Goal: Task Accomplishment & Management: Manage account settings

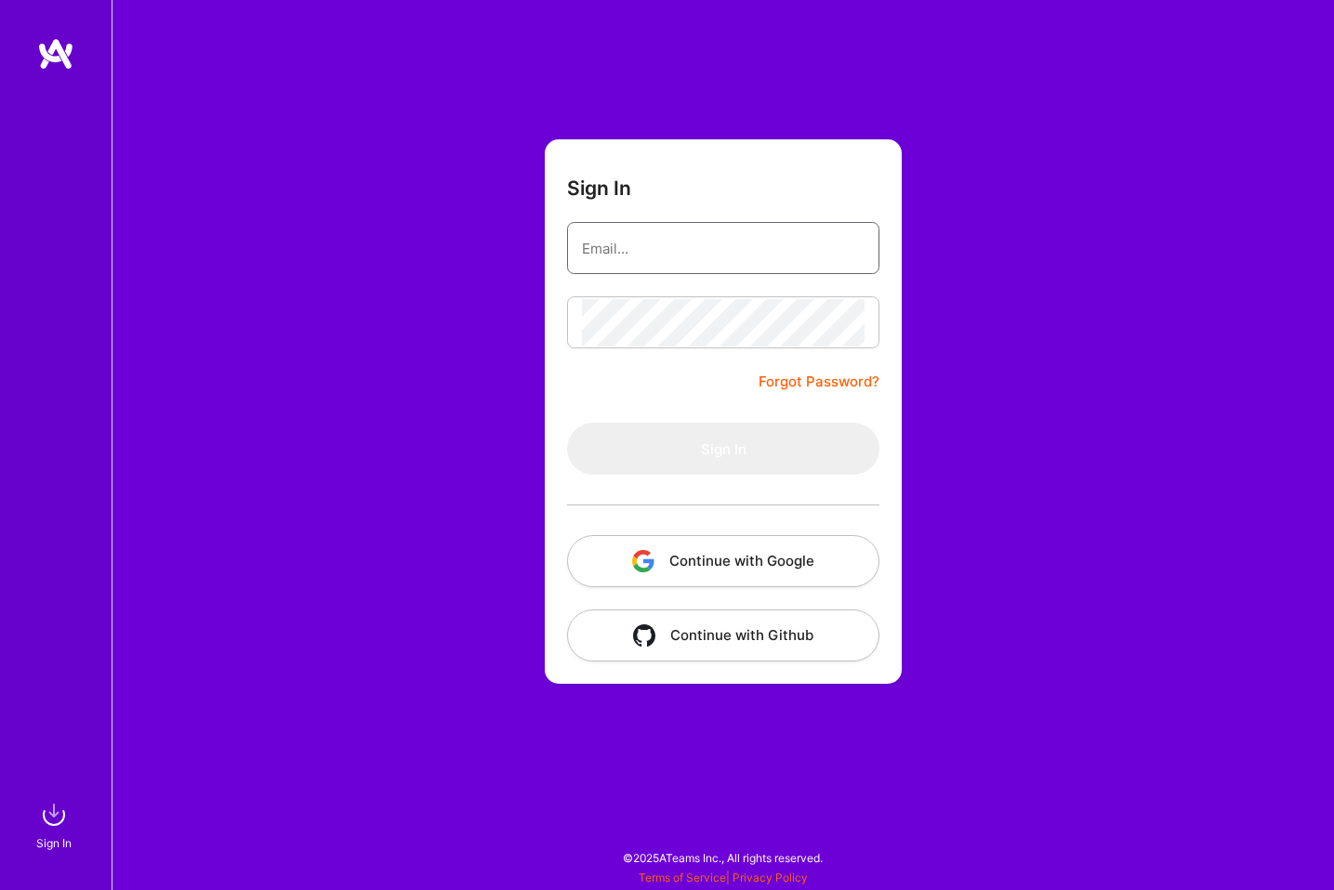
type input "[PERSON_NAME][EMAIL_ADDRESS][DOMAIN_NAME]"
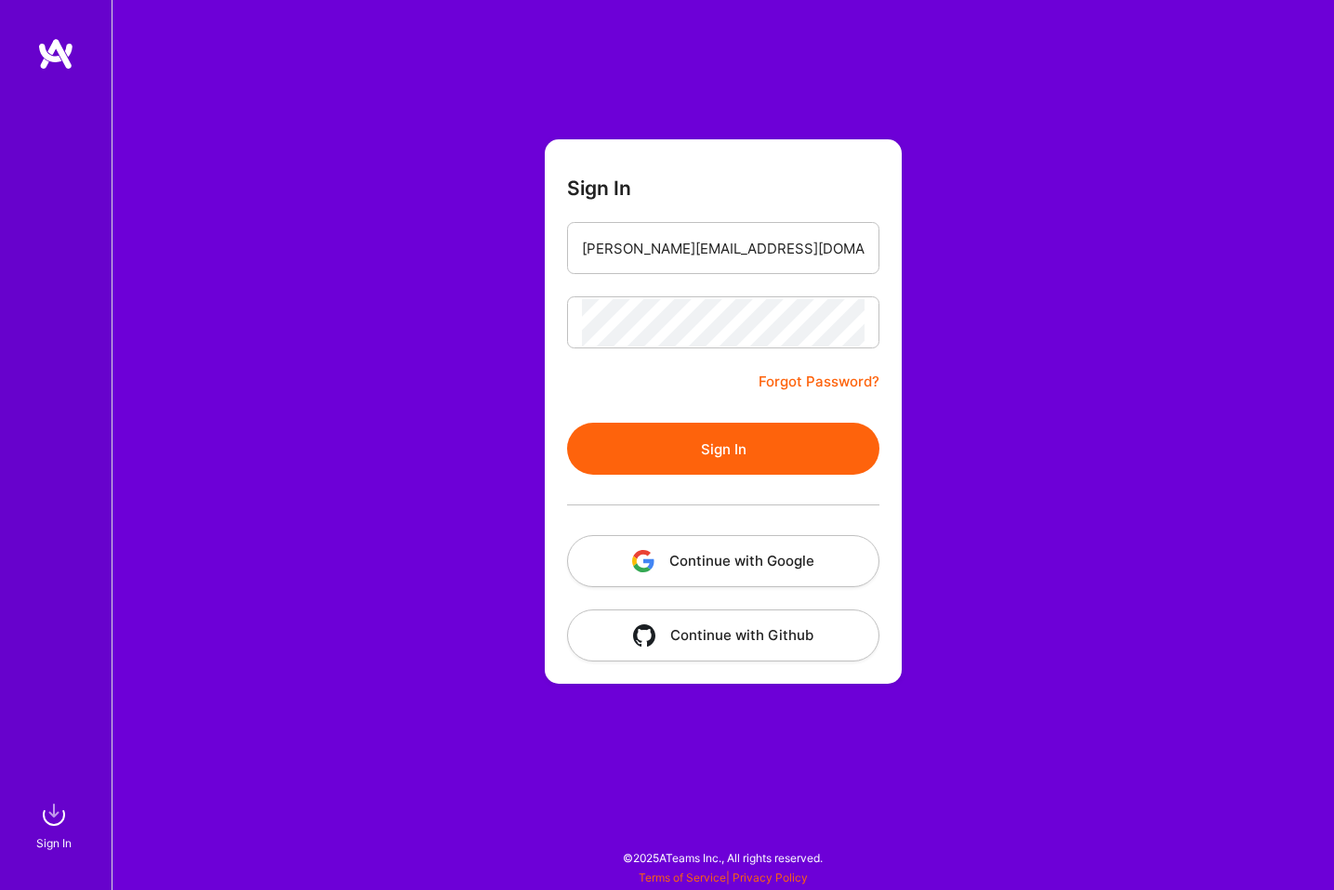
click at [711, 441] on button "Sign In" at bounding box center [723, 449] width 312 height 52
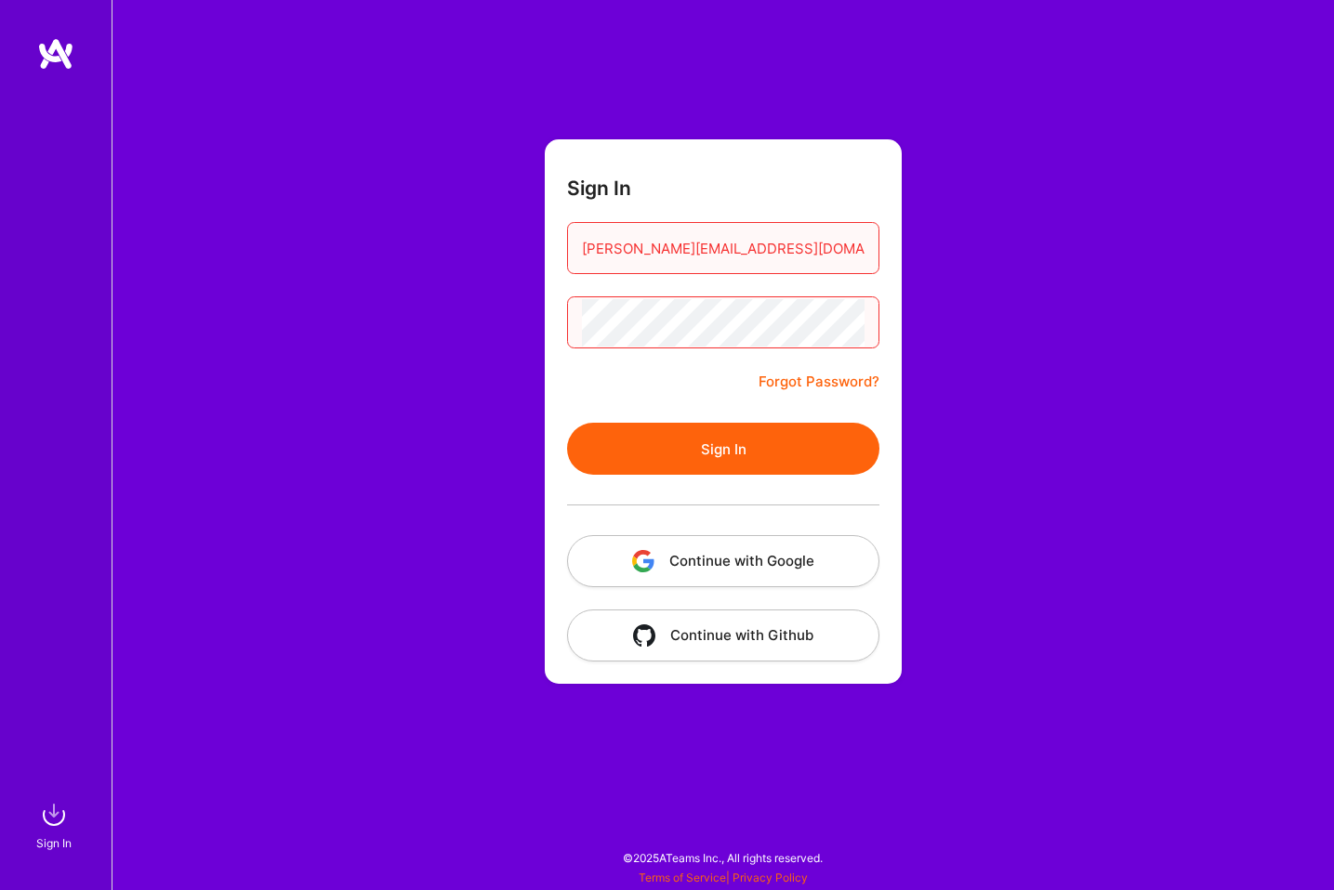
click at [724, 237] on input "[PERSON_NAME][EMAIL_ADDRESS][DOMAIN_NAME]" at bounding box center [723, 248] width 283 height 47
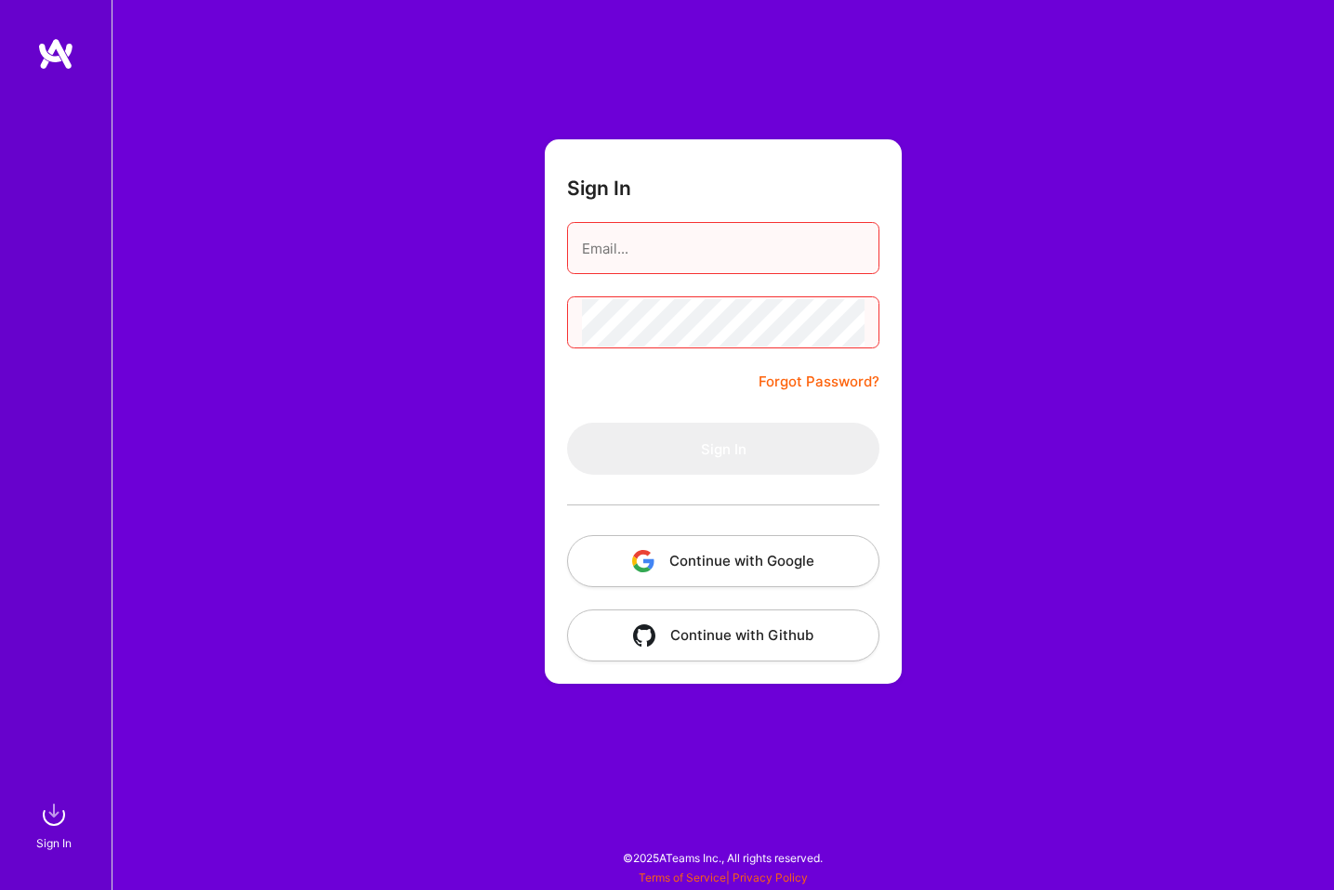
click at [716, 245] on input "email" at bounding box center [723, 248] width 283 height 47
type input "uibydave@gmail.com"
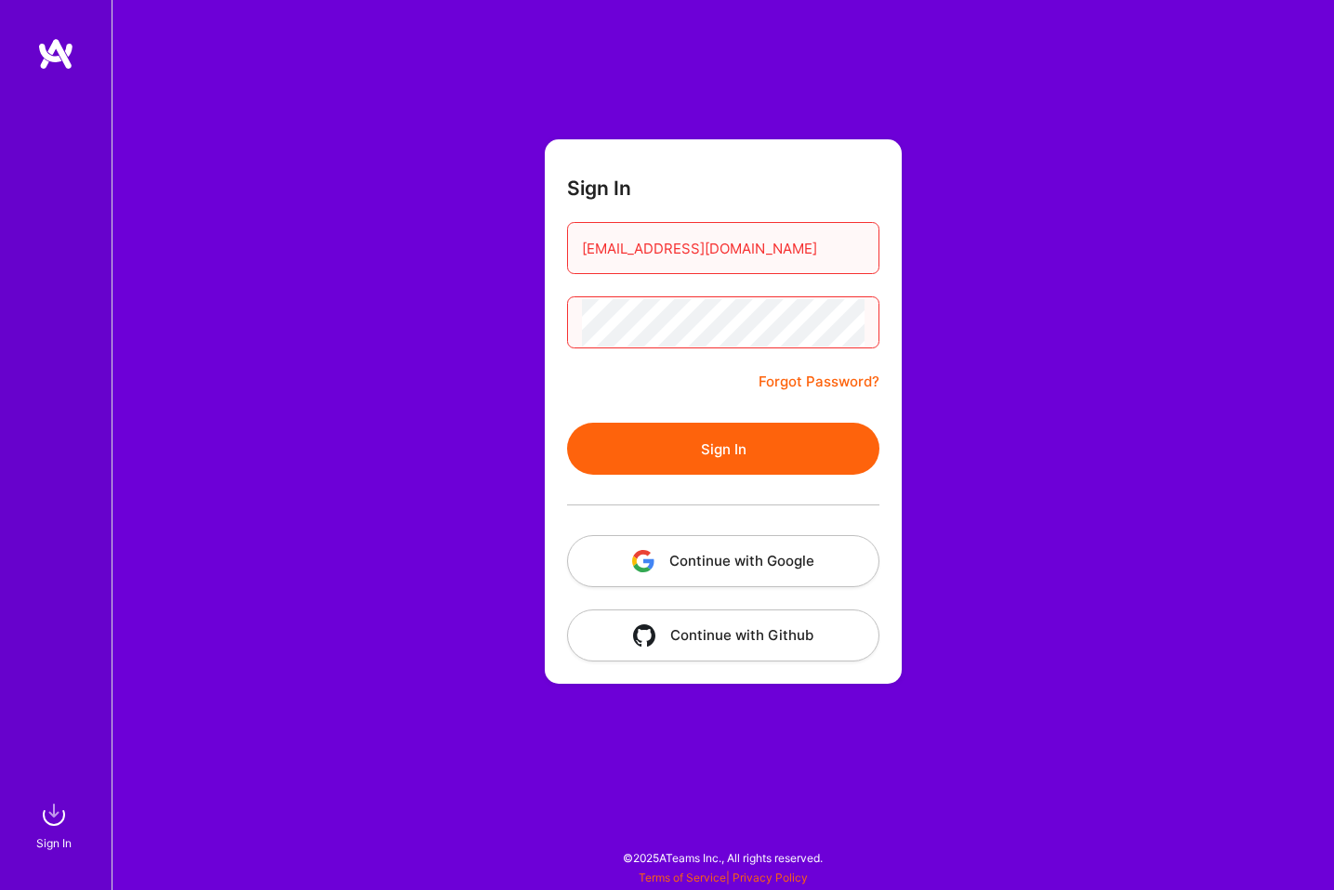
click at [742, 442] on button "Sign In" at bounding box center [723, 449] width 312 height 52
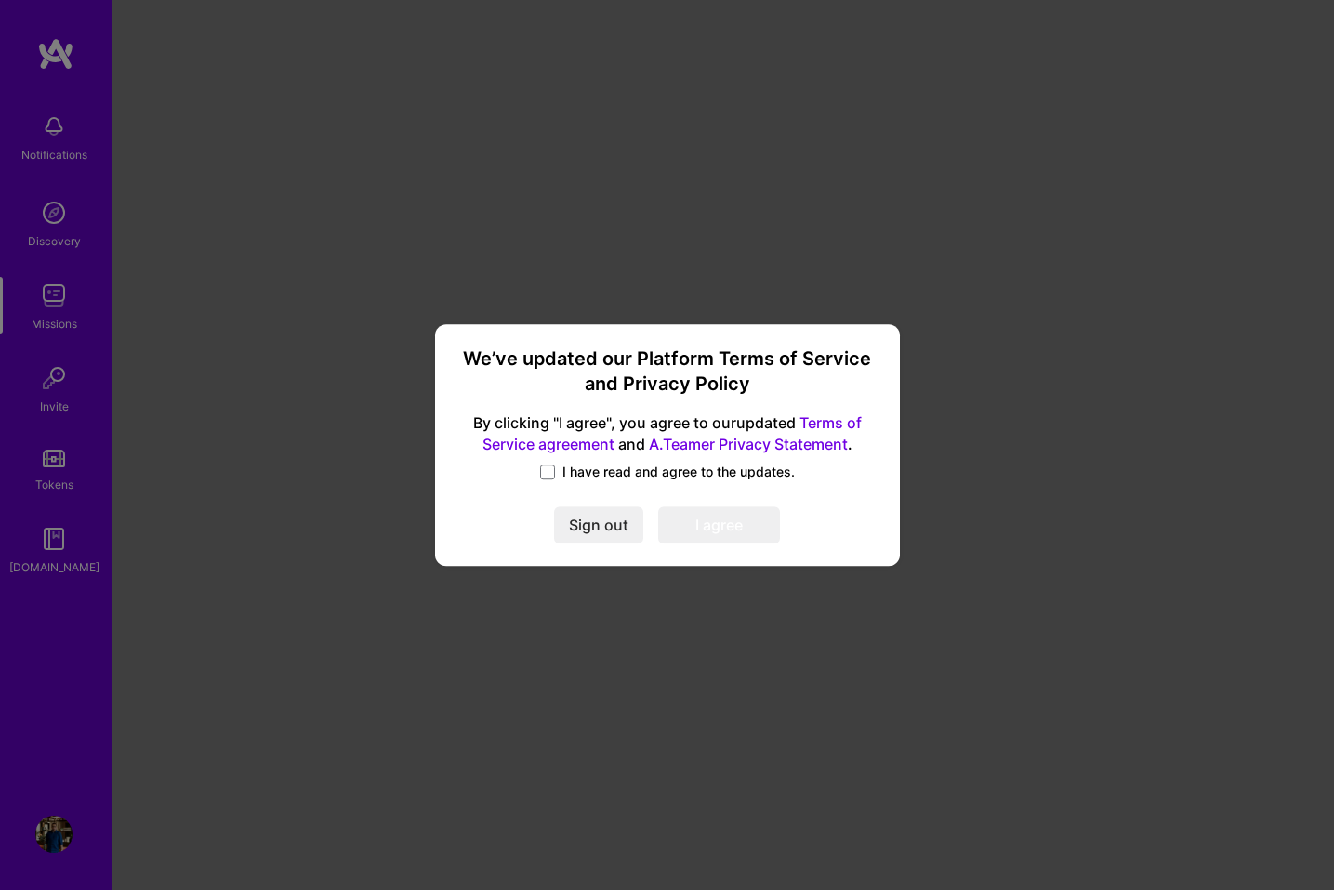
click at [558, 469] on label "I have read and agree to the updates." at bounding box center [667, 472] width 255 height 19
click at [0, 0] on input "I have read and agree to the updates." at bounding box center [0, 0] width 0 height 0
click at [719, 528] on button "I agree" at bounding box center [719, 525] width 122 height 37
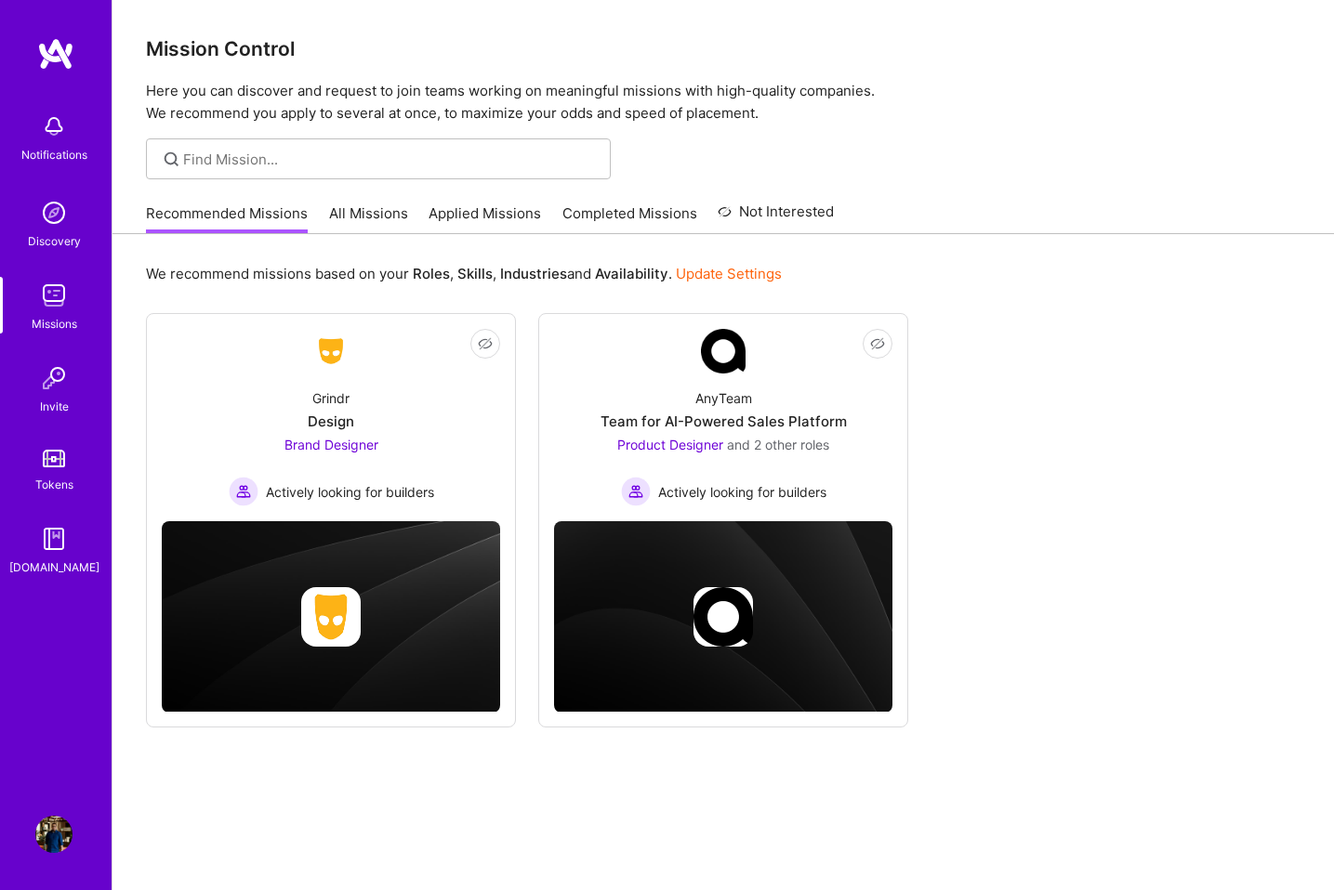
click at [65, 833] on img at bounding box center [53, 834] width 37 height 37
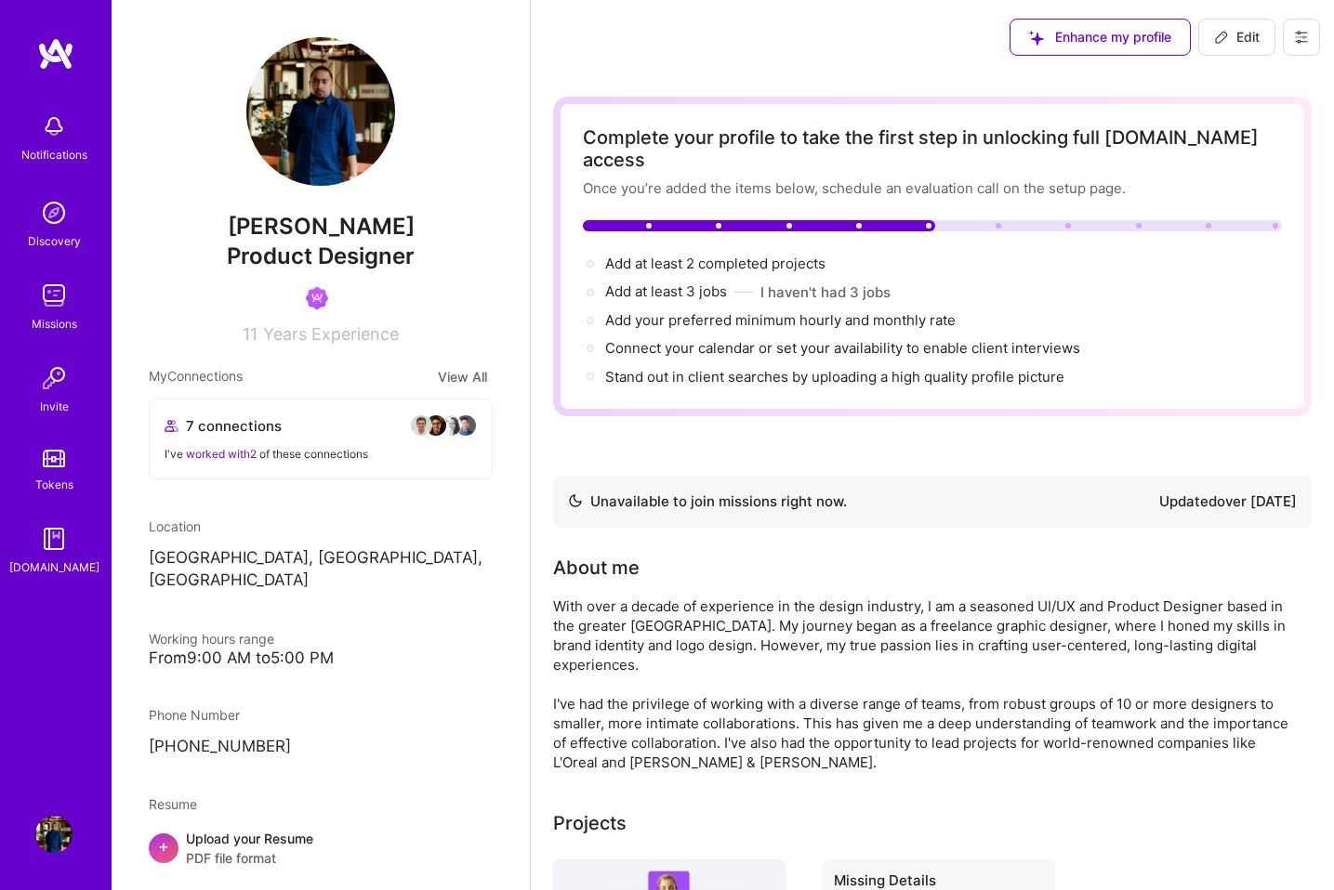
click at [1294, 32] on icon at bounding box center [1301, 37] width 15 height 15
click at [1229, 178] on button "Log Out" at bounding box center [1249, 174] width 139 height 47
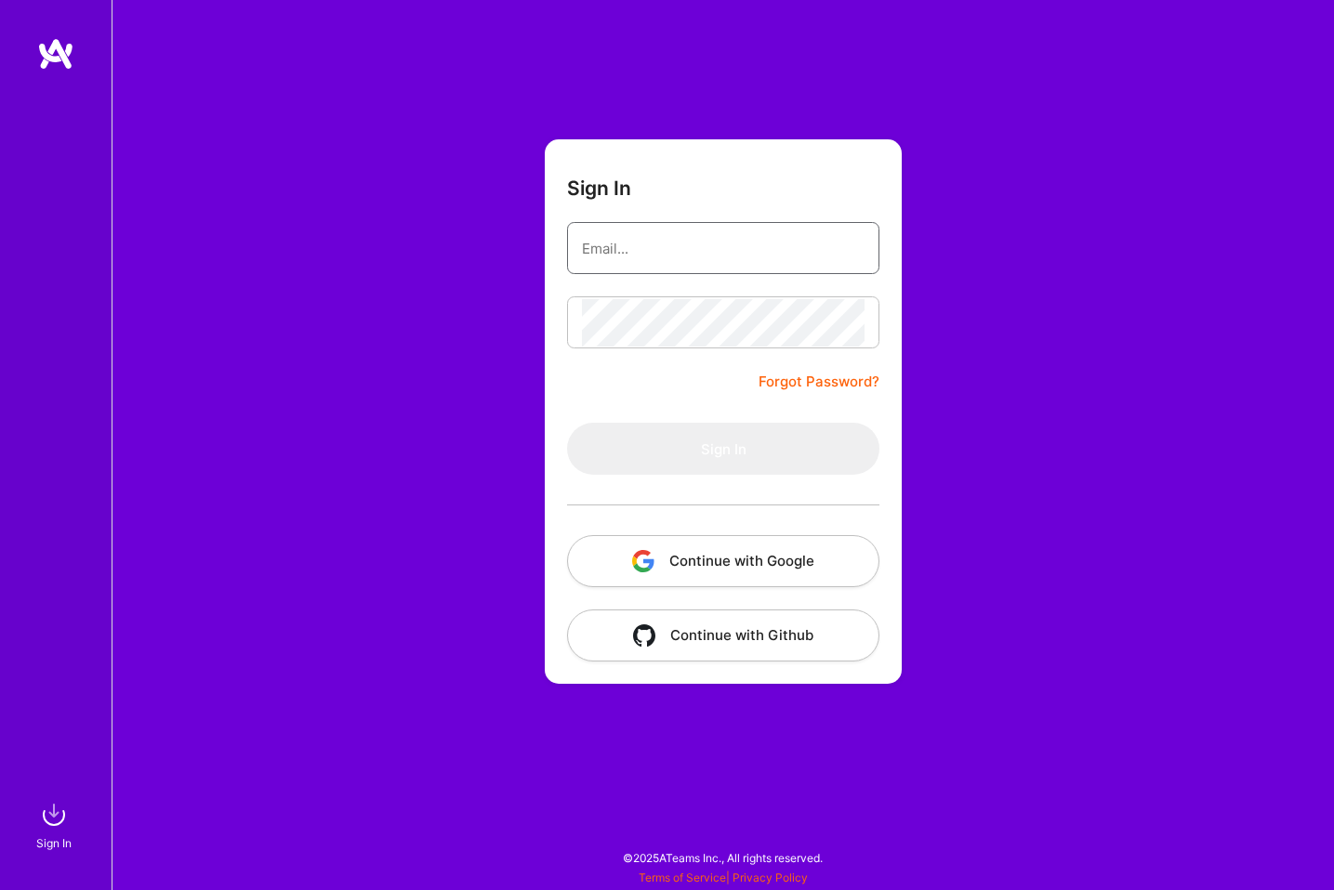
click at [728, 242] on input "email" at bounding box center [723, 248] width 283 height 47
type input "[PERSON_NAME][EMAIL_ADDRESS][DOMAIN_NAME]"
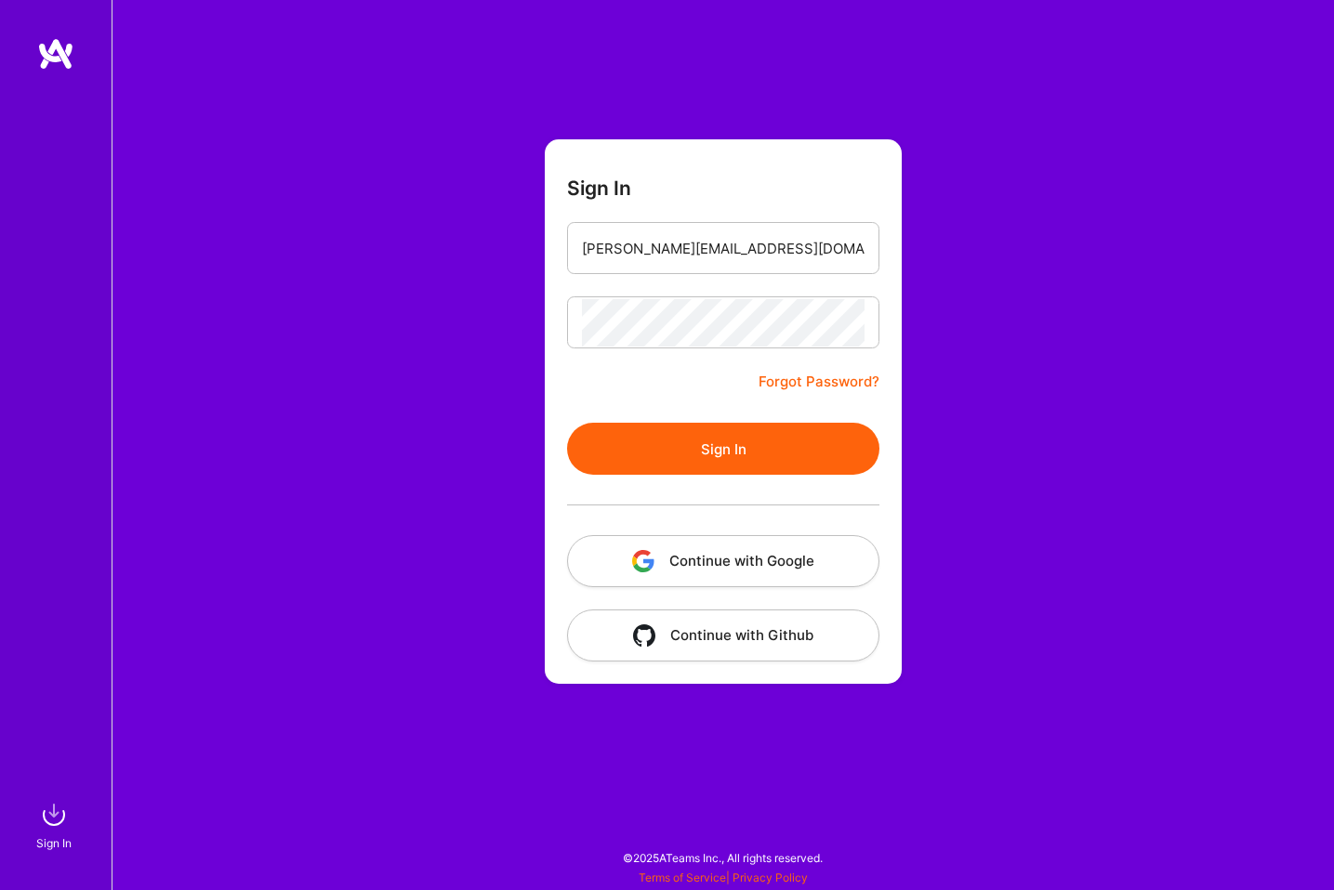
click at [747, 453] on button "Sign In" at bounding box center [723, 449] width 312 height 52
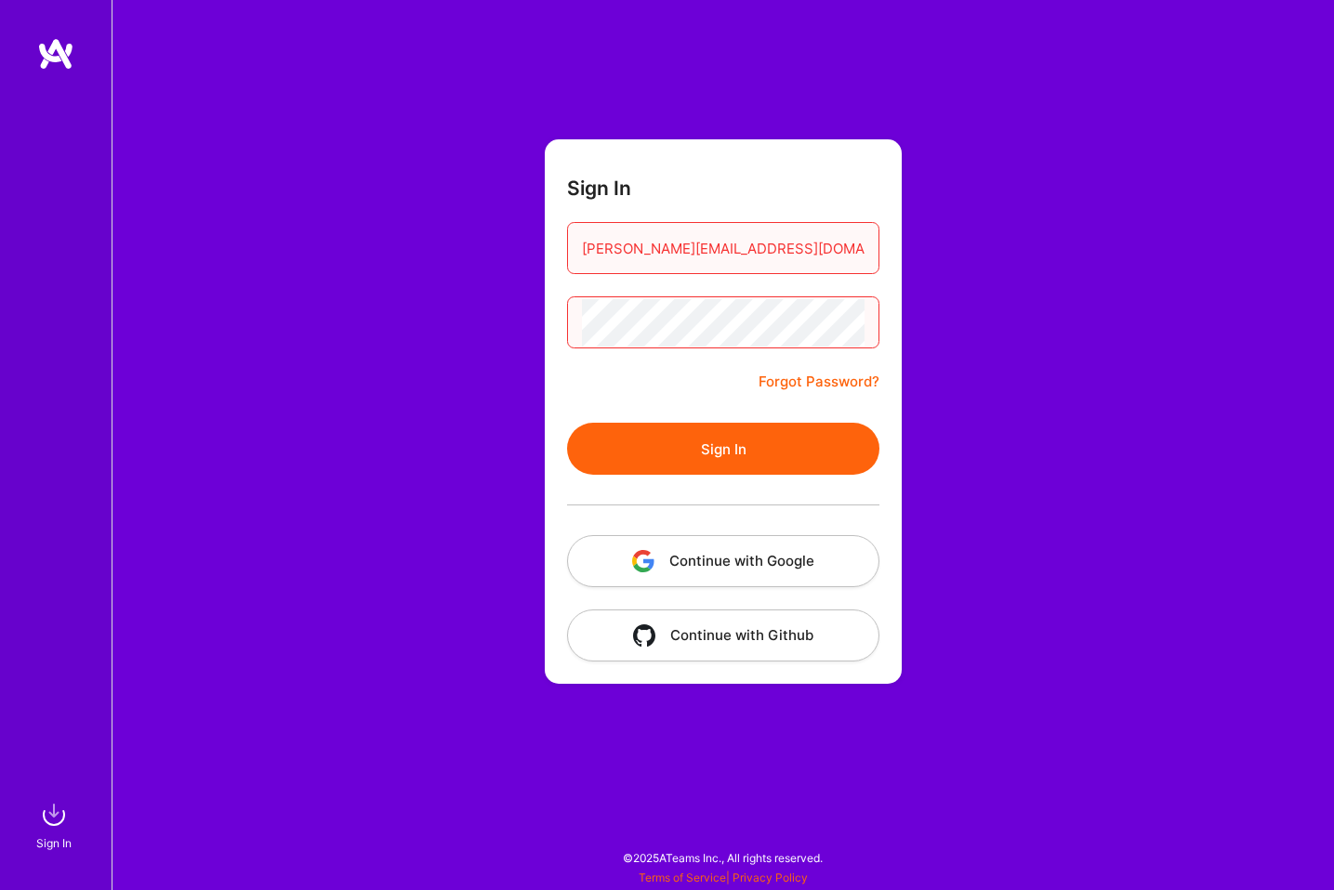
click at [741, 545] on button "Continue with Google" at bounding box center [723, 561] width 312 height 52
